Goal: Information Seeking & Learning: Learn about a topic

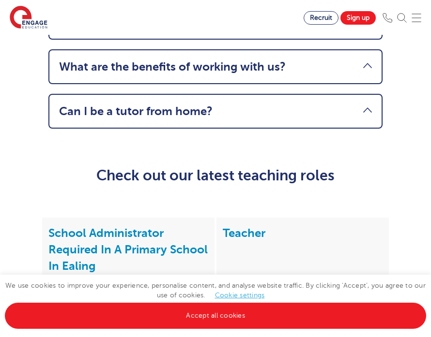
scroll to position [1351, 0]
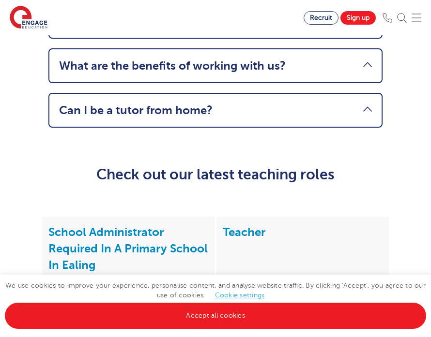
click at [210, 117] on link "Can I be a tutor from home?" at bounding box center [215, 111] width 313 height 14
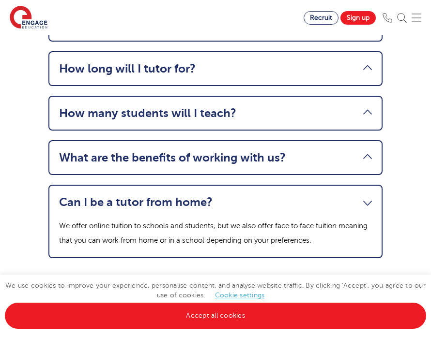
scroll to position [1154, 0]
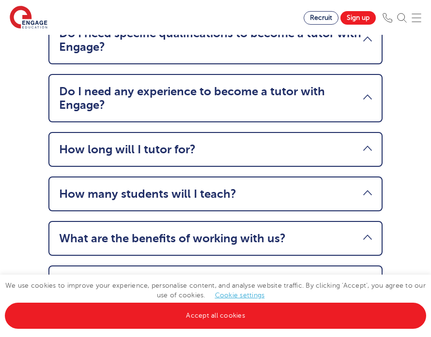
click at [240, 294] on link "Cookie settings" at bounding box center [240, 295] width 50 height 7
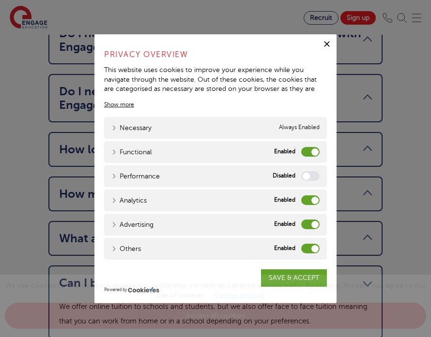
click at [310, 152] on label "Functional" at bounding box center [310, 152] width 18 height 10
click at [0, 0] on input "Functional" at bounding box center [0, 0] width 0 height 0
click at [308, 202] on label "Analytics" at bounding box center [310, 200] width 18 height 10
click at [0, 0] on input "Analytics" at bounding box center [0, 0] width 0 height 0
click at [308, 227] on label "Advertising" at bounding box center [310, 225] width 18 height 10
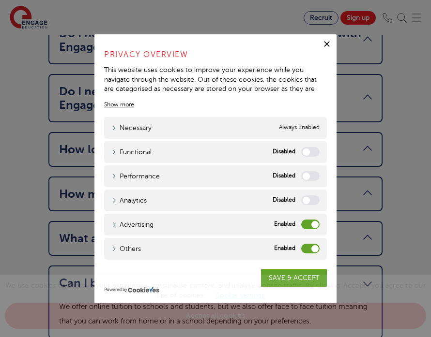
click at [0, 0] on input "Advertising" at bounding box center [0, 0] width 0 height 0
click at [310, 243] on div "Others Others" at bounding box center [215, 249] width 223 height 22
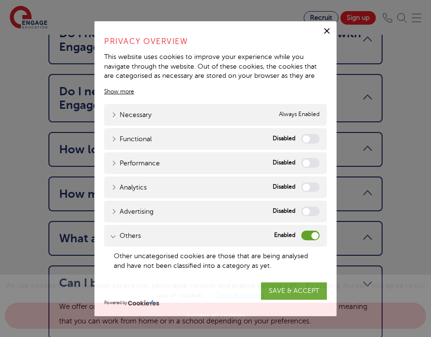
click at [308, 239] on label "Others" at bounding box center [310, 236] width 18 height 10
click at [0, 0] on input "Others" at bounding box center [0, 0] width 0 height 0
click at [305, 293] on div "We use cookies to improve your experience, personalise content, and analyse web…" at bounding box center [215, 306] width 431 height 62
click at [292, 294] on div "We use cookies to improve your experience, personalise content, and analyse web…" at bounding box center [215, 306] width 431 height 62
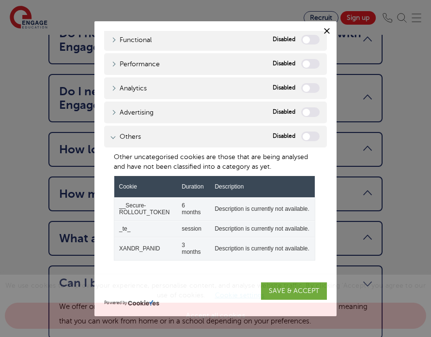
click at [286, 295] on div "We use cookies to improve your experience, personalise content, and analyse web…" at bounding box center [215, 306] width 431 height 62
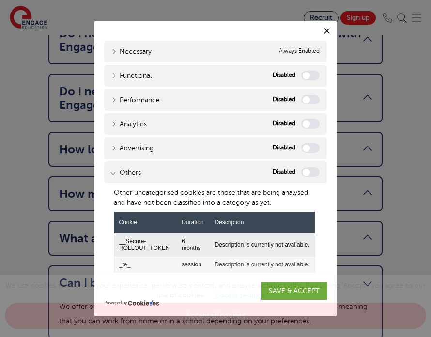
scroll to position [0, 0]
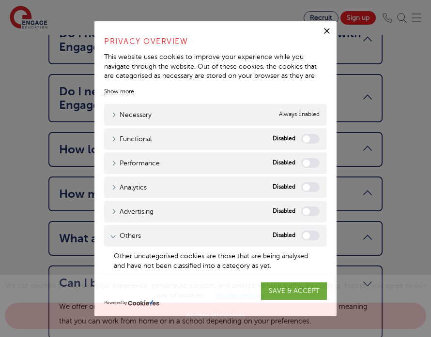
click at [283, 289] on div "We use cookies to improve your experience, personalise content, and analyse web…" at bounding box center [215, 306] width 431 height 62
click at [322, 28] on icon "button" at bounding box center [327, 31] width 10 height 10
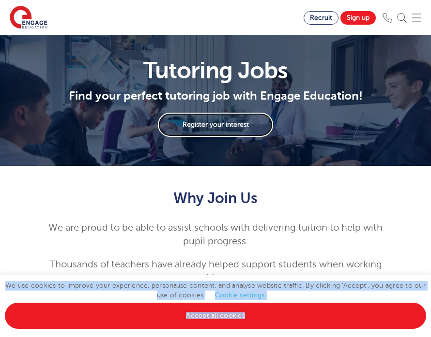
click at [231, 124] on link "Register your interest" at bounding box center [215, 125] width 115 height 24
